Goal: Task Accomplishment & Management: Manage account settings

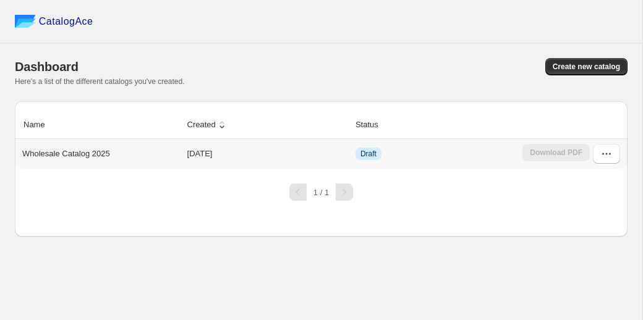
click at [263, 151] on td "[DATE]" at bounding box center [267, 154] width 168 height 30
click at [616, 151] on button "button" at bounding box center [605, 154] width 27 height 20
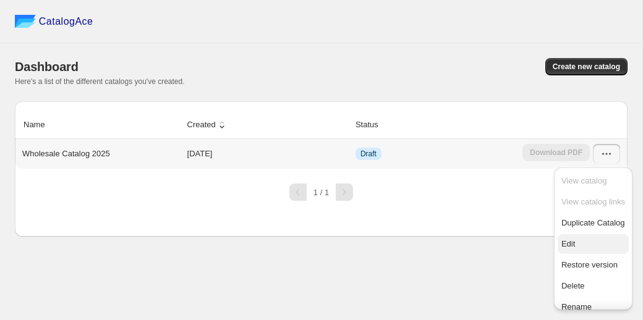
click at [597, 250] on span "Edit" at bounding box center [593, 244] width 64 height 12
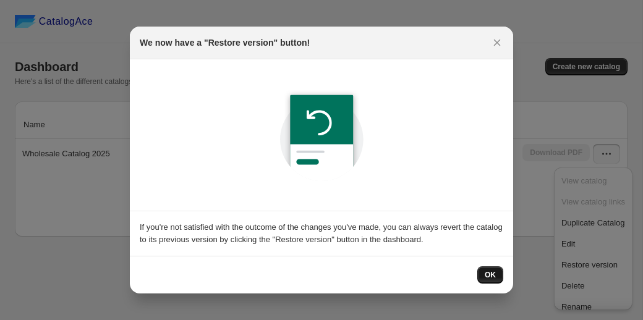
click at [491, 269] on button "OK" at bounding box center [490, 274] width 26 height 17
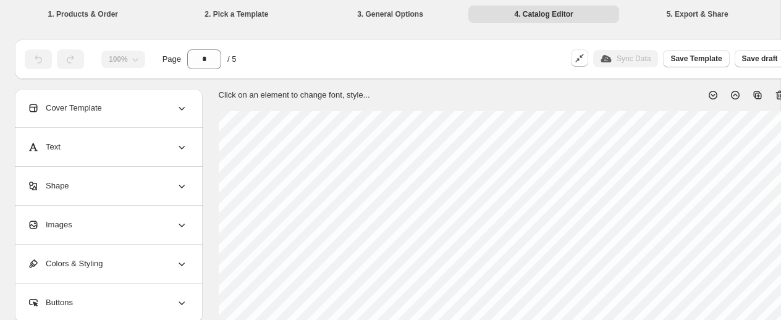
scroll to position [0, 109]
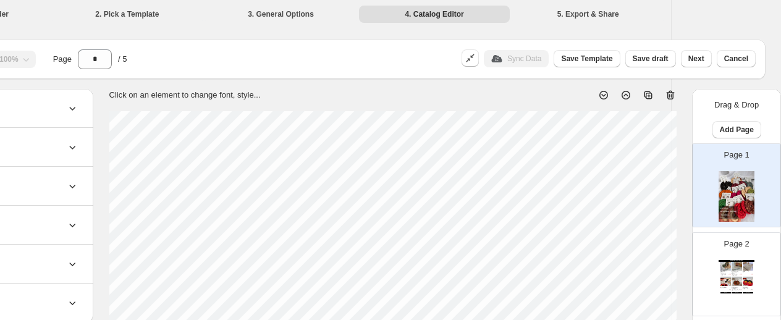
click at [642, 260] on div "Wholesale Product Catalog" at bounding box center [737, 261] width 36 height 2
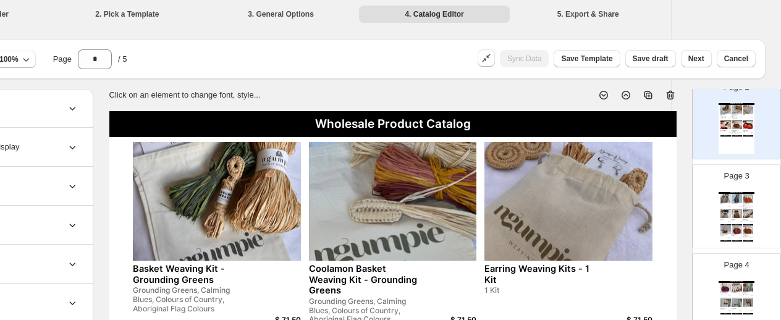
scroll to position [159, 0]
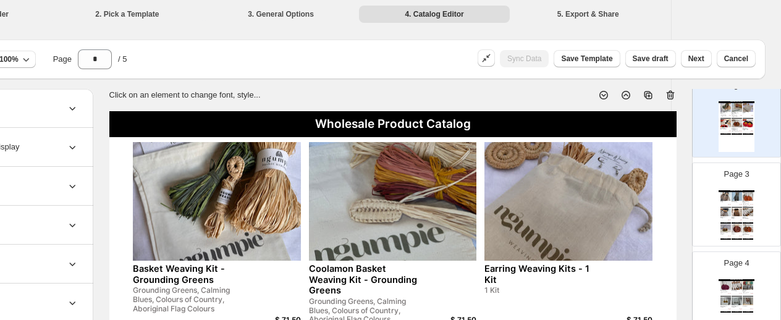
click at [642, 215] on img at bounding box center [748, 212] width 11 height 8
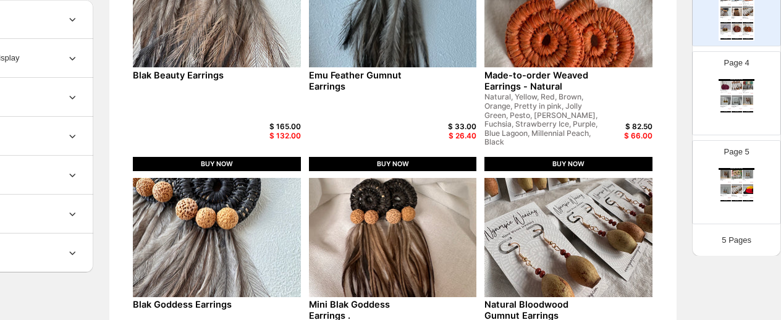
scroll to position [193, 0]
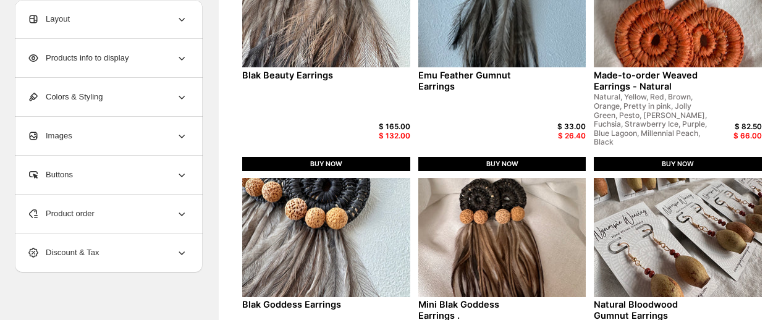
click at [172, 216] on div "Product order" at bounding box center [107, 214] width 161 height 38
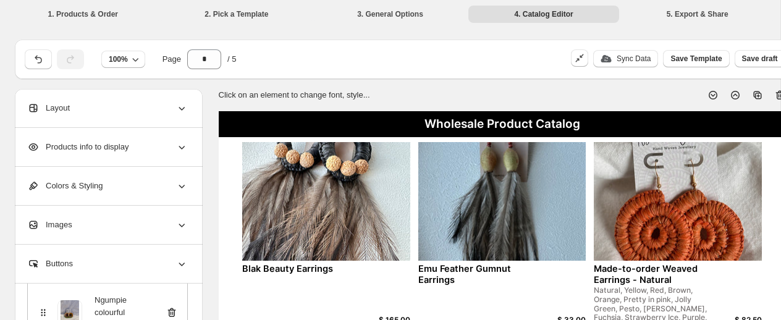
scroll to position [0, 109]
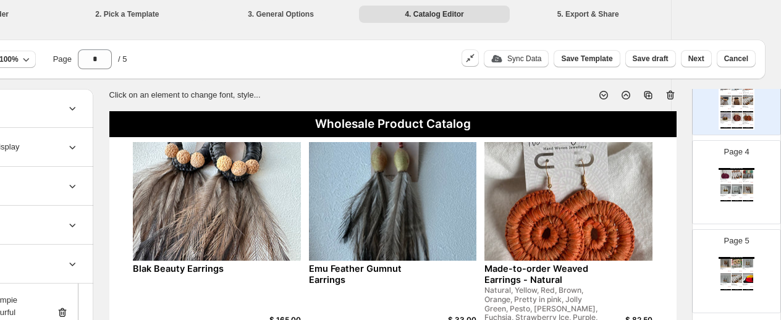
click at [642, 289] on div "BUY NOW" at bounding box center [737, 289] width 11 height 1
type input "*"
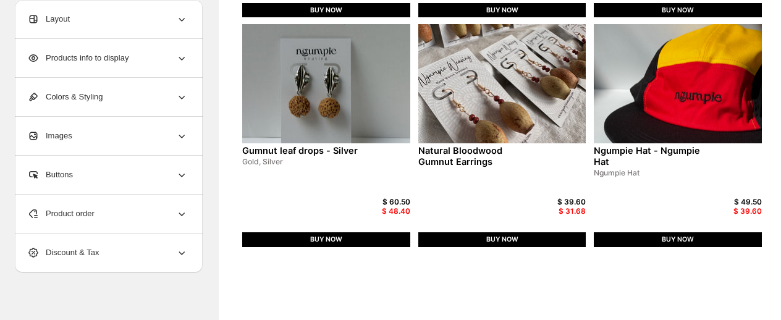
scroll to position [382, 0]
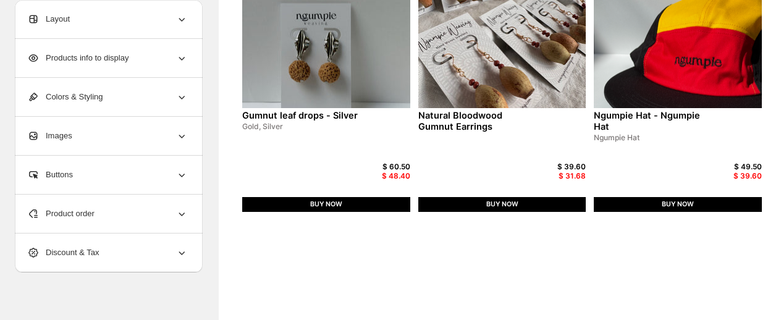
click at [126, 214] on div "Product order" at bounding box center [107, 214] width 161 height 38
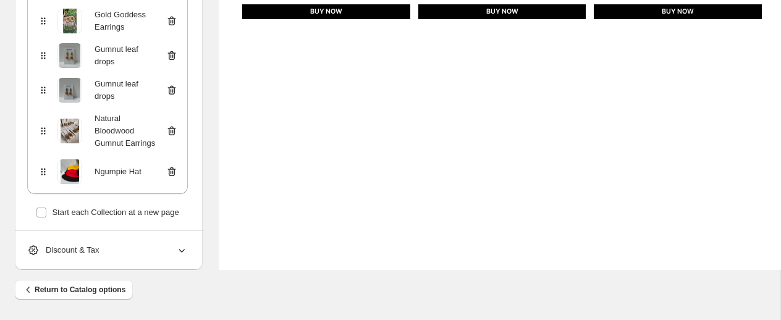
scroll to position [229, 0]
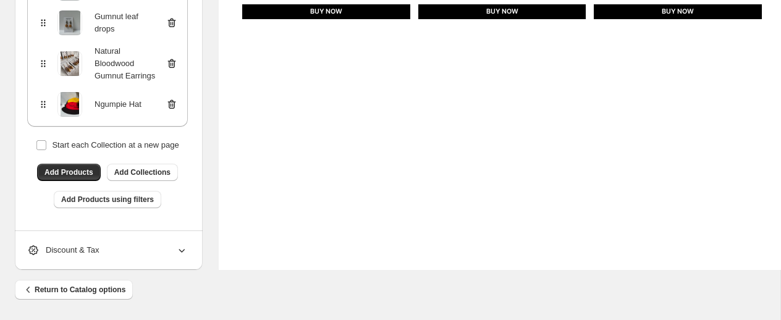
click at [173, 102] on icon at bounding box center [172, 103] width 8 height 9
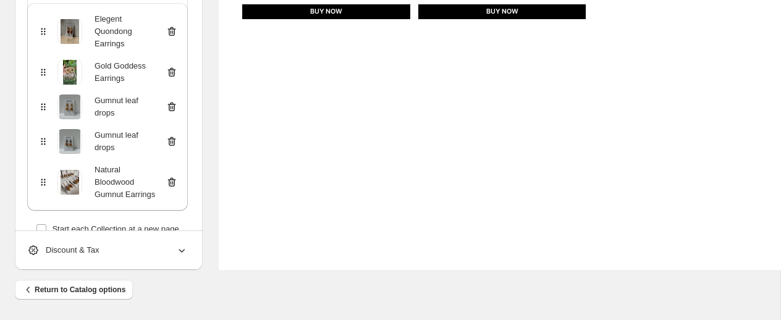
scroll to position [88, 0]
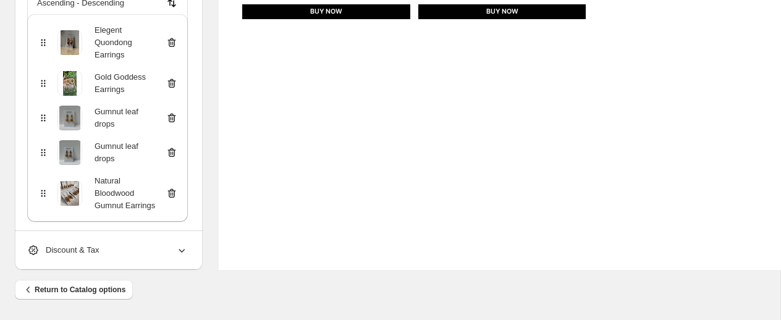
click at [170, 120] on icon at bounding box center [172, 118] width 12 height 12
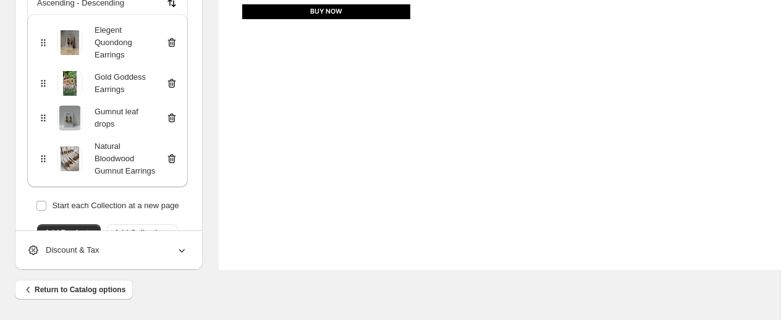
click at [170, 120] on icon at bounding box center [172, 118] width 12 height 12
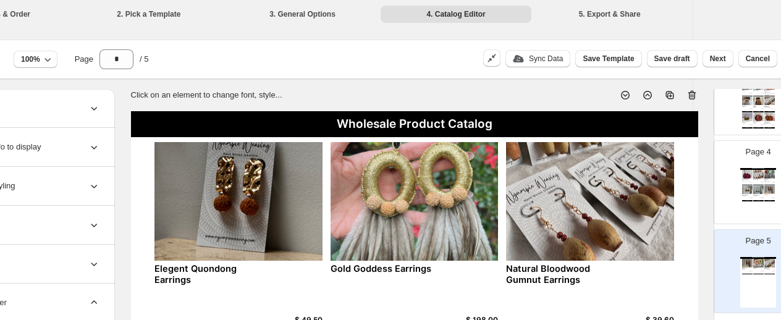
scroll to position [0, 109]
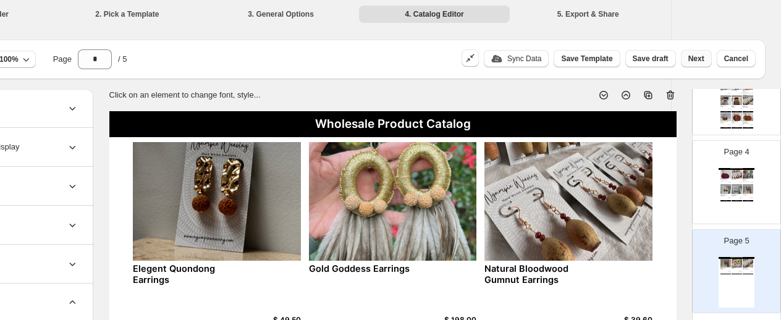
click at [642, 56] on span "Next" at bounding box center [696, 59] width 16 height 10
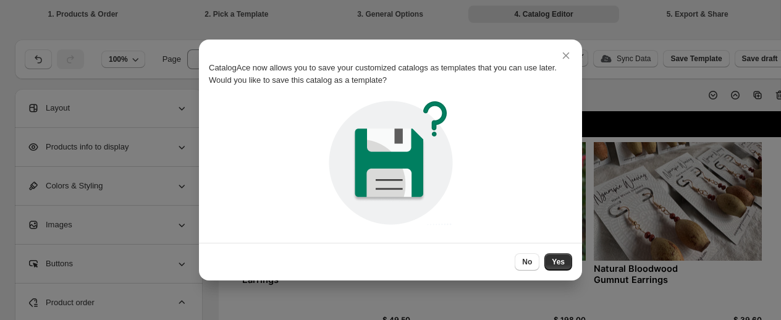
scroll to position [0, 0]
click at [563, 256] on button "Yes" at bounding box center [558, 261] width 28 height 17
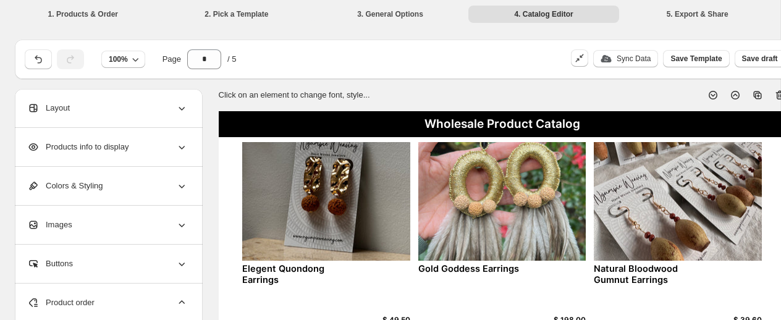
scroll to position [0, 109]
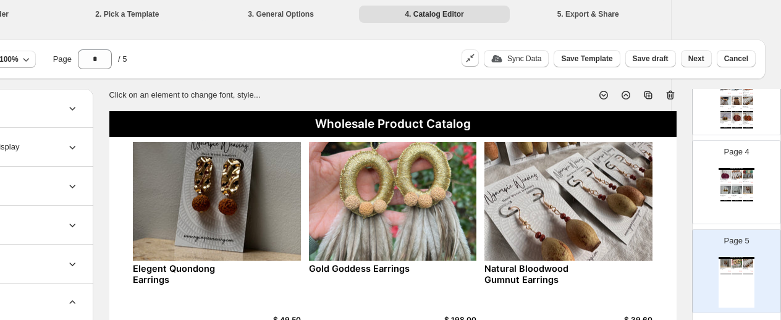
click at [642, 60] on span "Next" at bounding box center [696, 59] width 16 height 10
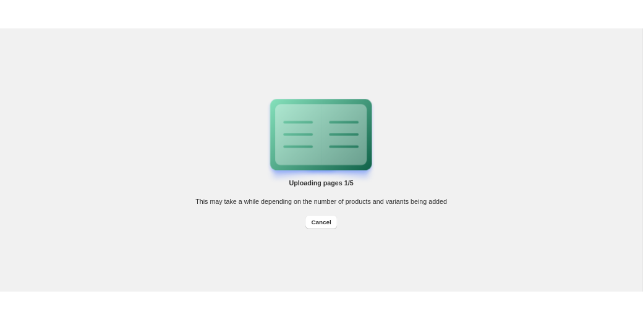
scroll to position [0, 0]
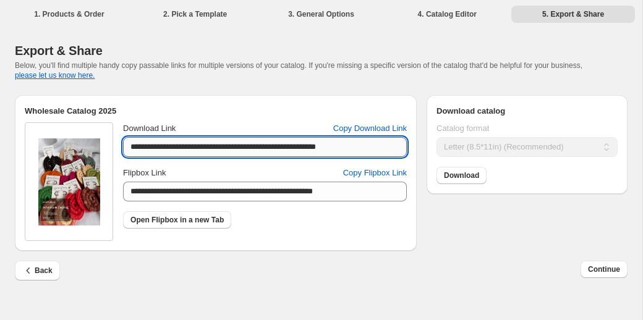
click at [238, 150] on input "**********" at bounding box center [265, 147] width 284 height 20
